Goal: Find specific page/section: Find specific page/section

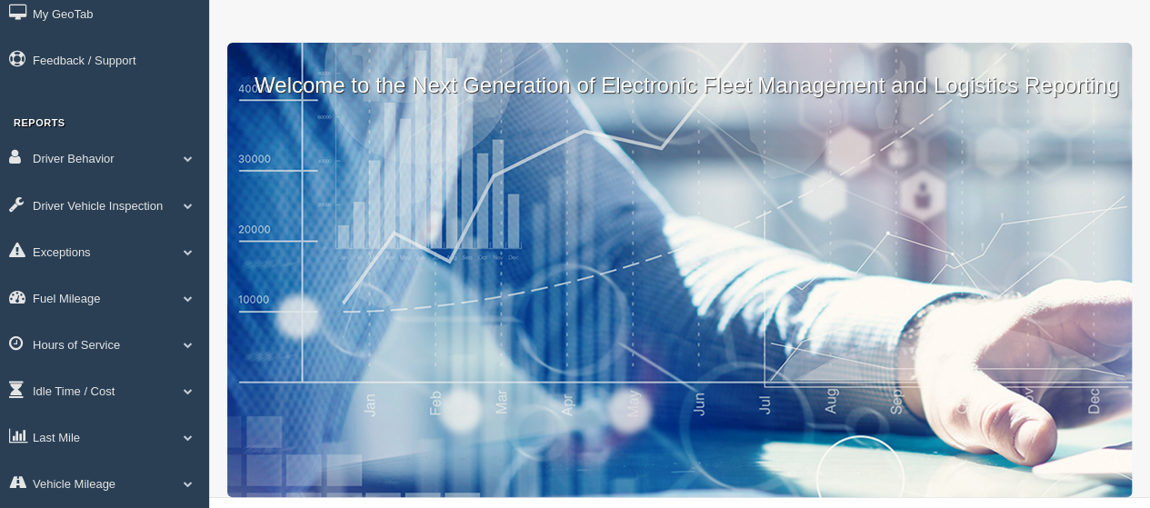
scroll to position [145, 0]
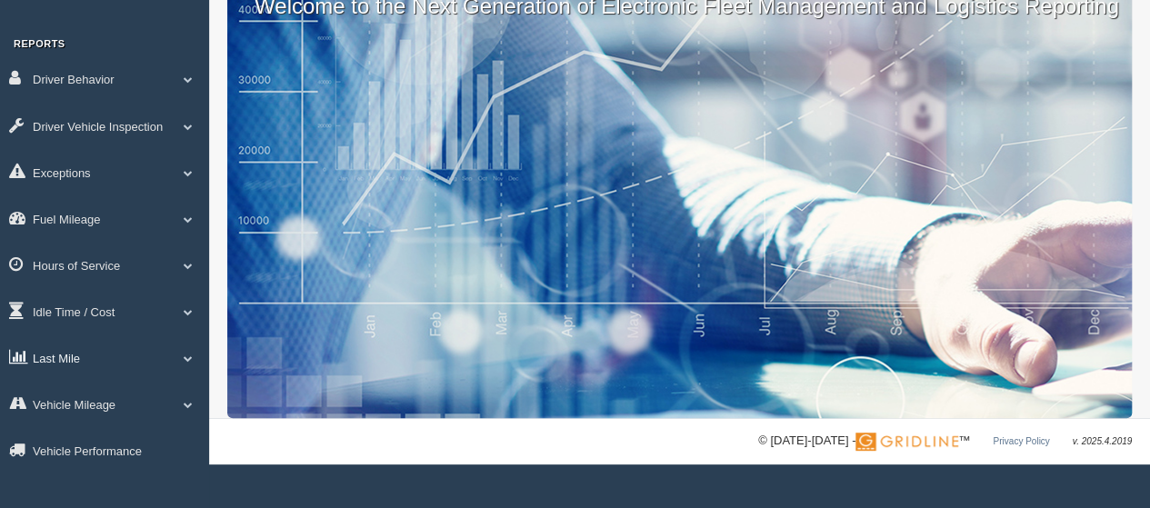
click at [187, 360] on span at bounding box center [188, 358] width 24 height 9
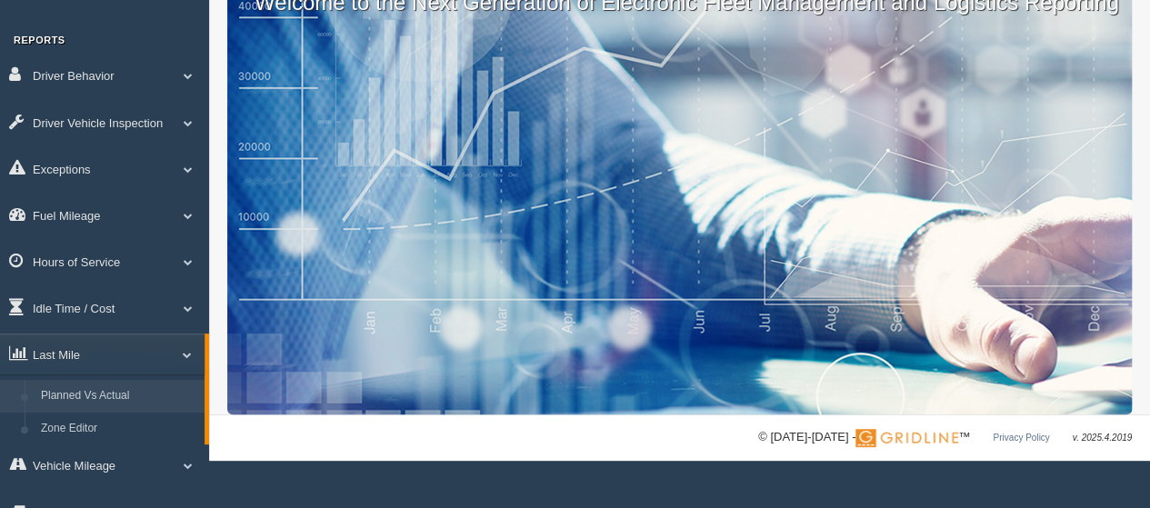
click at [91, 392] on link "Planned Vs Actual" at bounding box center [119, 396] width 172 height 33
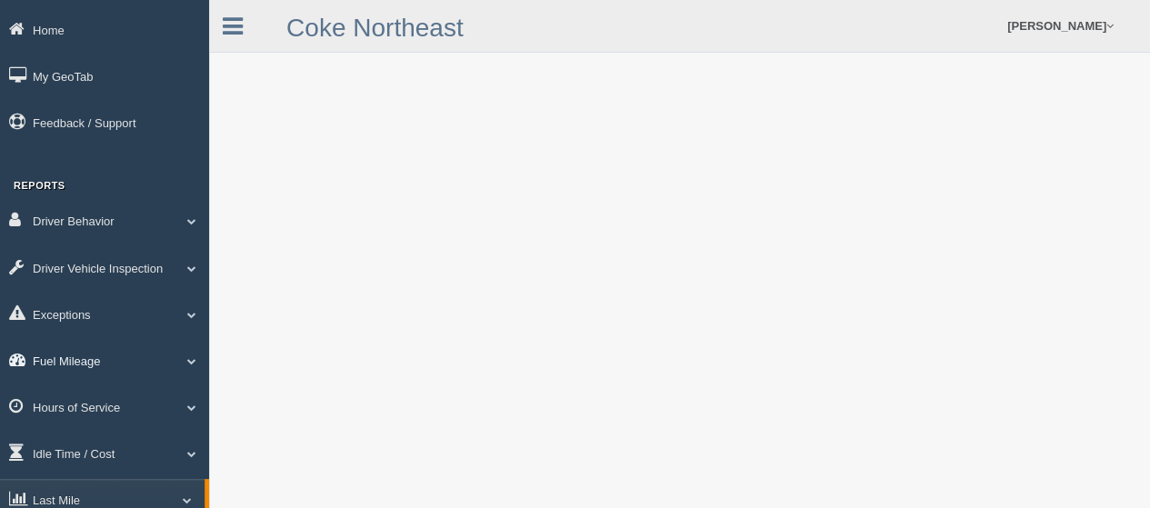
scroll to position [182, 0]
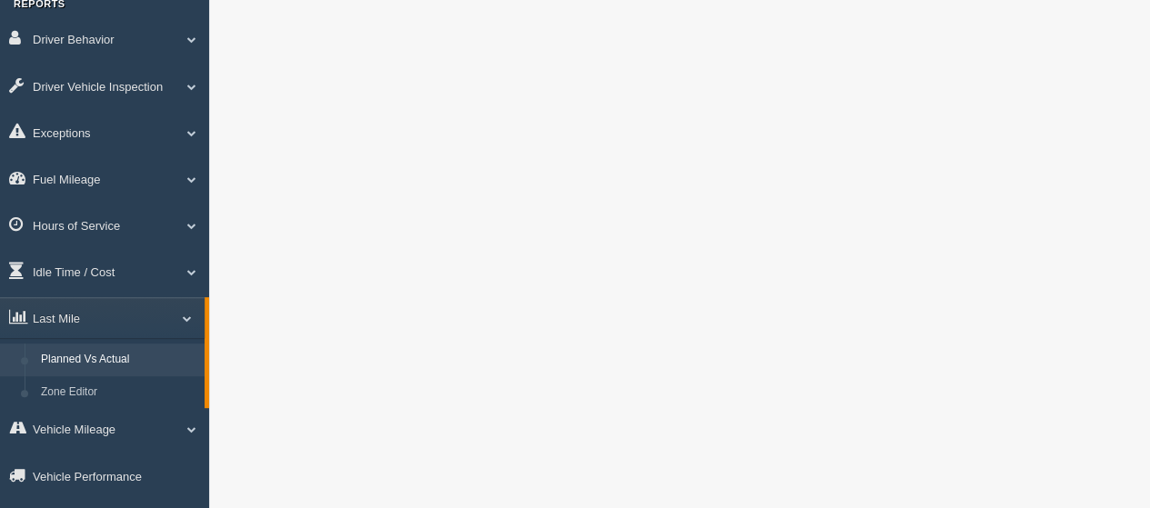
click at [124, 361] on link "Planned Vs Actual" at bounding box center [119, 360] width 172 height 33
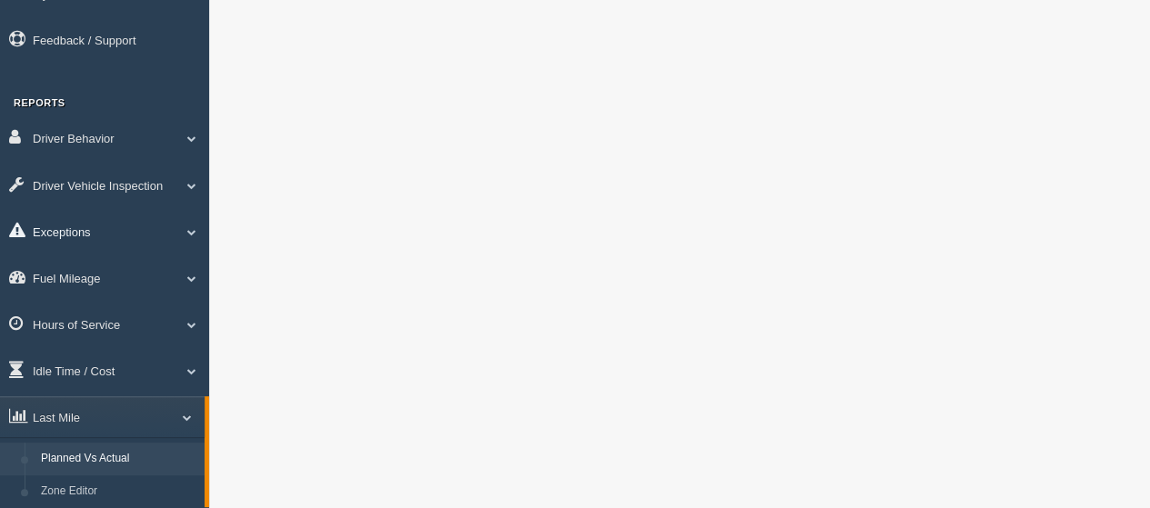
scroll to position [182, 0]
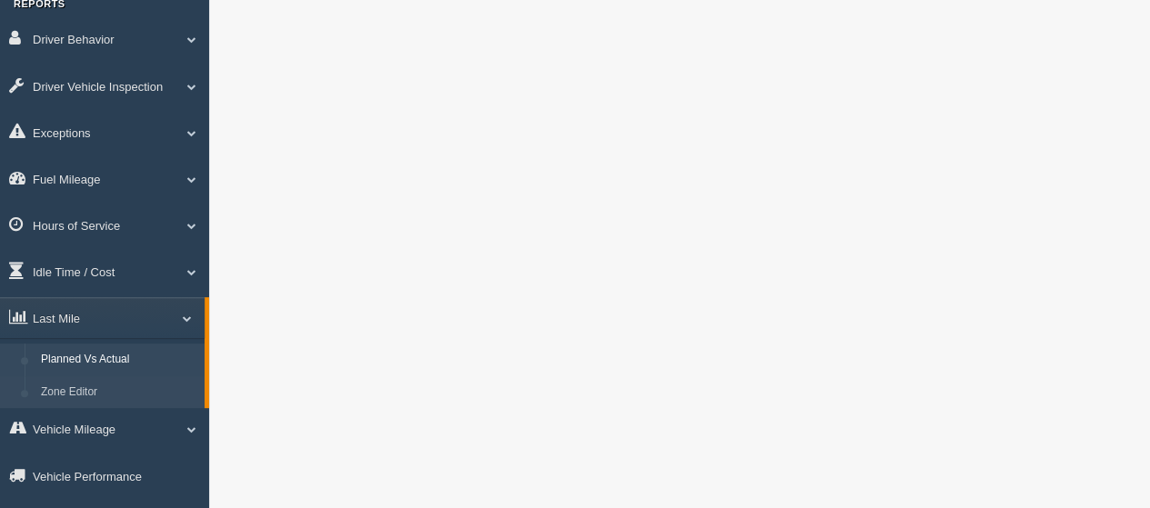
click at [93, 386] on link "Zone Editor" at bounding box center [119, 392] width 172 height 33
